Goal: Information Seeking & Learning: Find specific fact

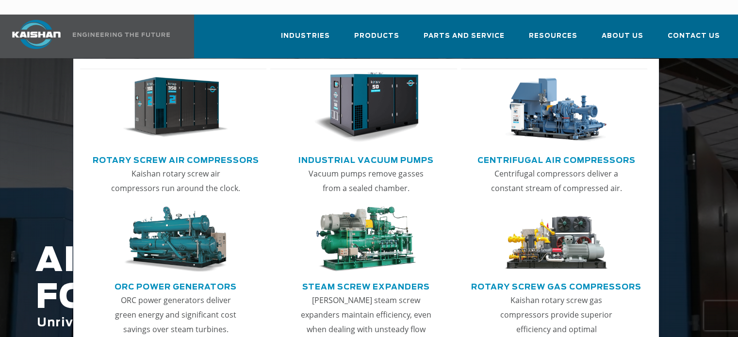
click at [202, 152] on link "Rotary Screw Air Compressors" at bounding box center [176, 159] width 167 height 15
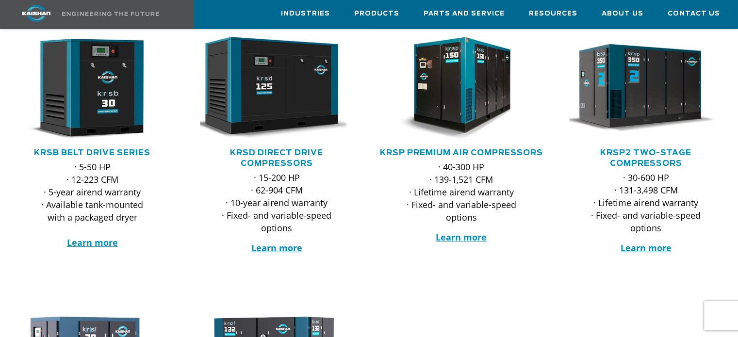
scroll to position [190, 0]
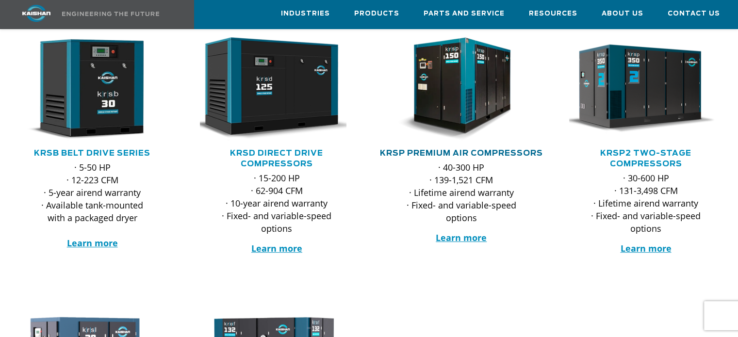
click at [449, 150] on link "KRSP Premium Air Compressors" at bounding box center [461, 154] width 163 height 8
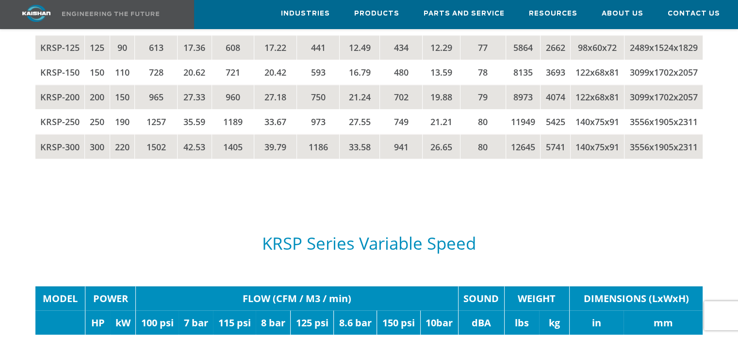
scroll to position [1759, 0]
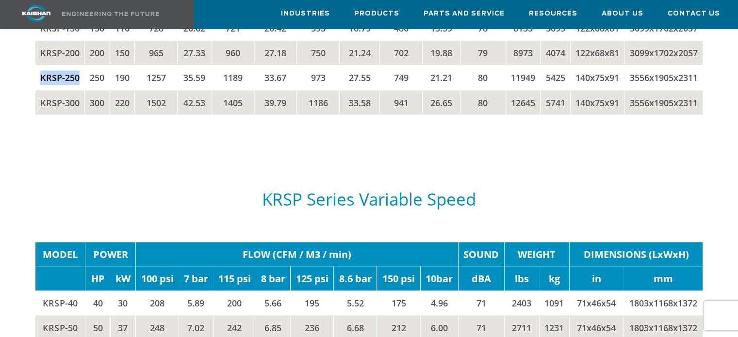
drag, startPoint x: 48, startPoint y: 206, endPoint x: 66, endPoint y: 217, distance: 20.9
click at [66, 90] on td "KRSP-250" at bounding box center [60, 77] width 50 height 25
copy td "KRSP-250"
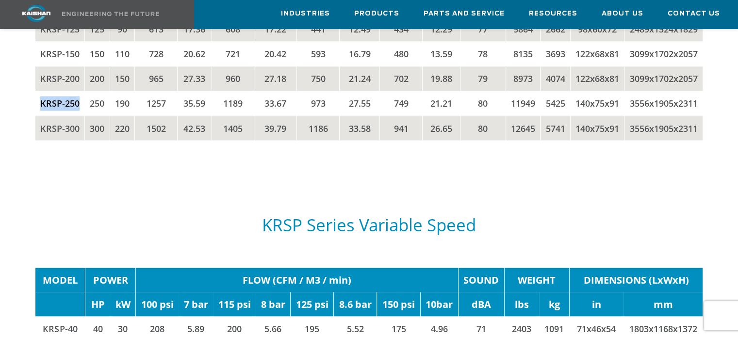
scroll to position [1735, 0]
